Goal: Check status

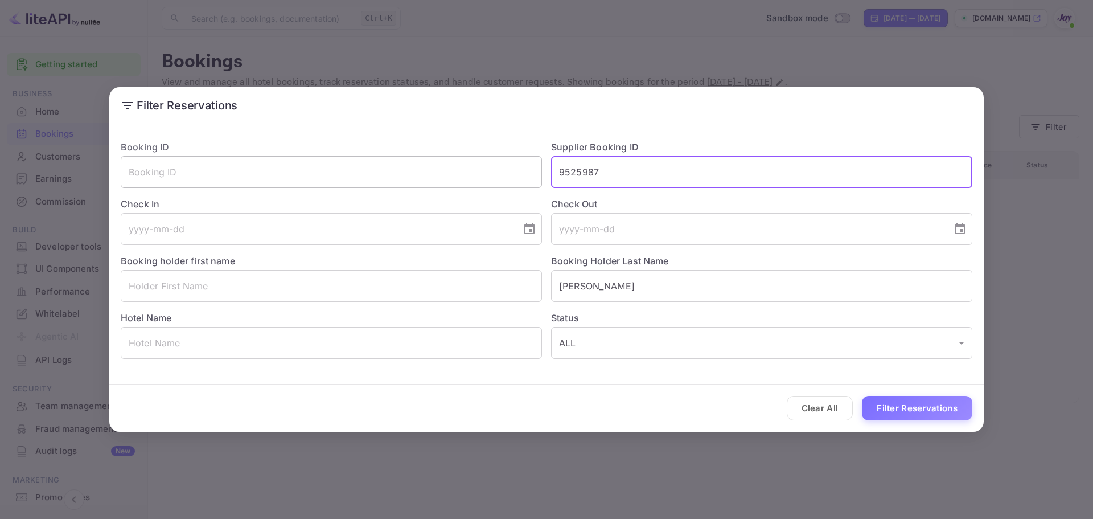
drag, startPoint x: 641, startPoint y: 165, endPoint x: 519, endPoint y: 179, distance: 122.7
click at [520, 178] on div "Booking ID ​ Supplier Booking ID 9525987 ​ Check In ​ Check Out ​ Booking holde…" at bounding box center [542, 245] width 861 height 228
paste input "8415238"
type input "8415238"
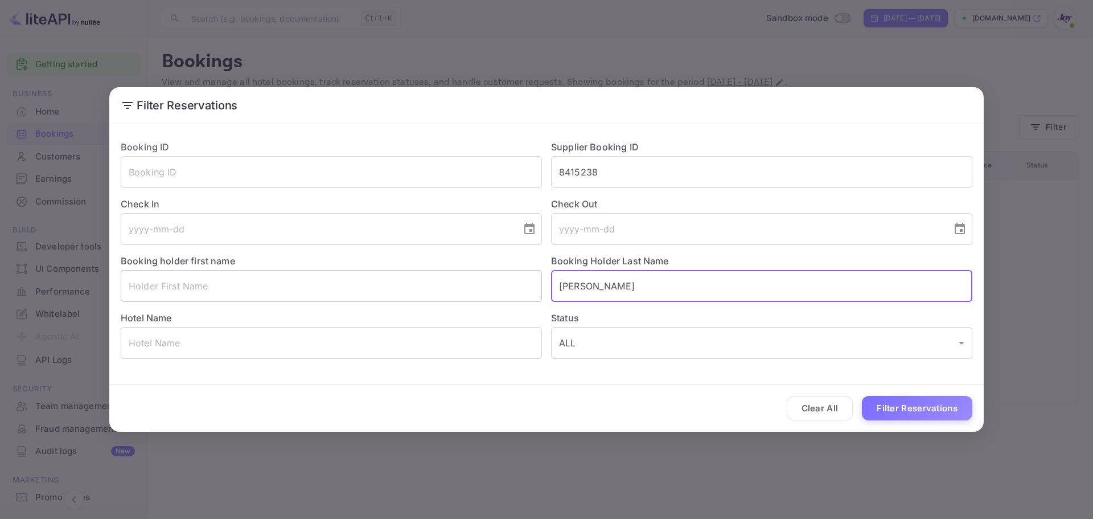
drag, startPoint x: 627, startPoint y: 279, endPoint x: 499, endPoint y: 298, distance: 129.5
click at [499, 298] on div "Booking ID ​ Supplier Booking ID 8415238 ​ Check In ​ Check Out ​ Booking holde…" at bounding box center [542, 245] width 861 height 228
click at [895, 404] on button "Filter Reservations" at bounding box center [917, 408] width 110 height 24
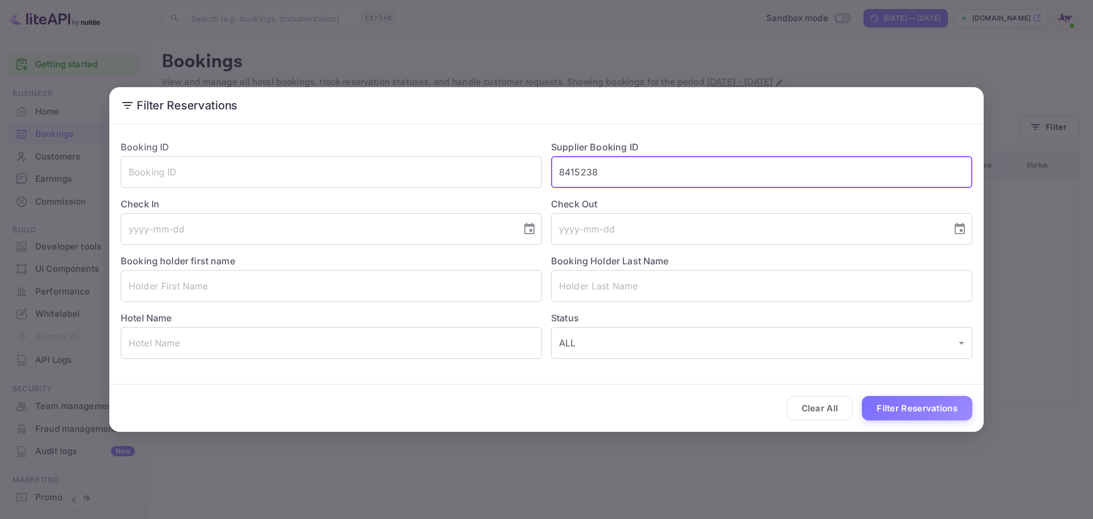
drag, startPoint x: 675, startPoint y: 173, endPoint x: 424, endPoint y: 155, distance: 251.7
click at [425, 149] on div "Booking ID ​ Supplier Booking ID 8415238 ​ Check In ​ Check Out ​ Booking holde…" at bounding box center [542, 245] width 861 height 228
paste input "8119824"
type input "88119824"
click at [885, 426] on div "Clear All Filter Reservations" at bounding box center [546, 407] width 875 height 47
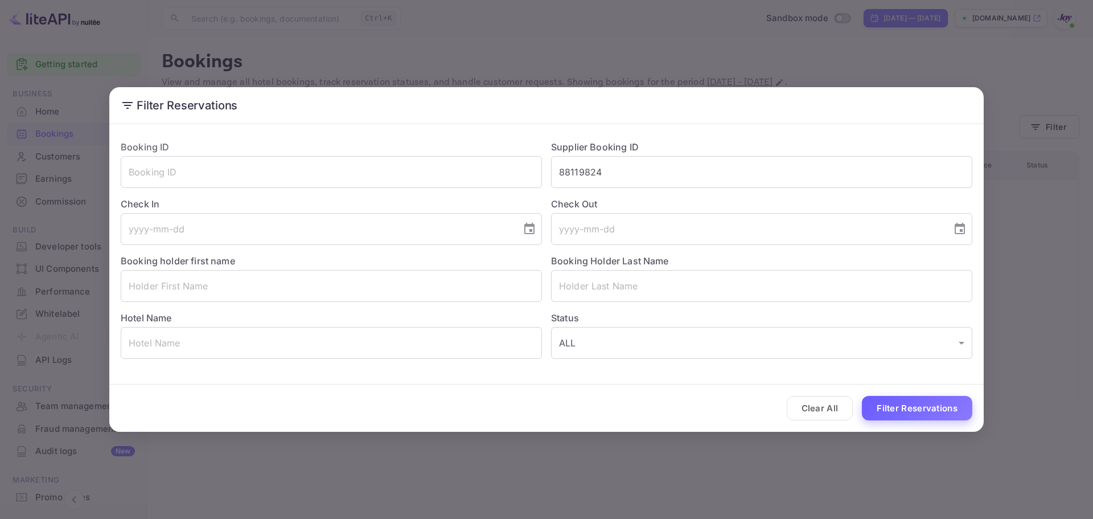
click at [886, 413] on button "Filter Reservations" at bounding box center [917, 408] width 110 height 24
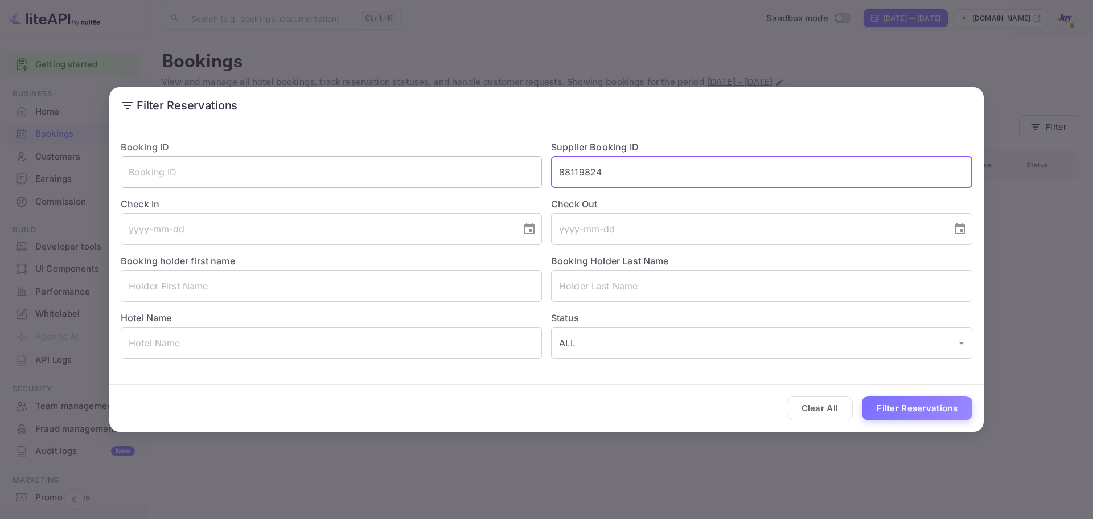
drag, startPoint x: 669, startPoint y: 177, endPoint x: 531, endPoint y: 175, distance: 138.4
click at [531, 175] on div "Booking ID ​ Supplier Booking ID 88119824 ​ Check In ​ Check Out ​ Booking hold…" at bounding box center [542, 245] width 861 height 228
